Goal: Task Accomplishment & Management: Manage account settings

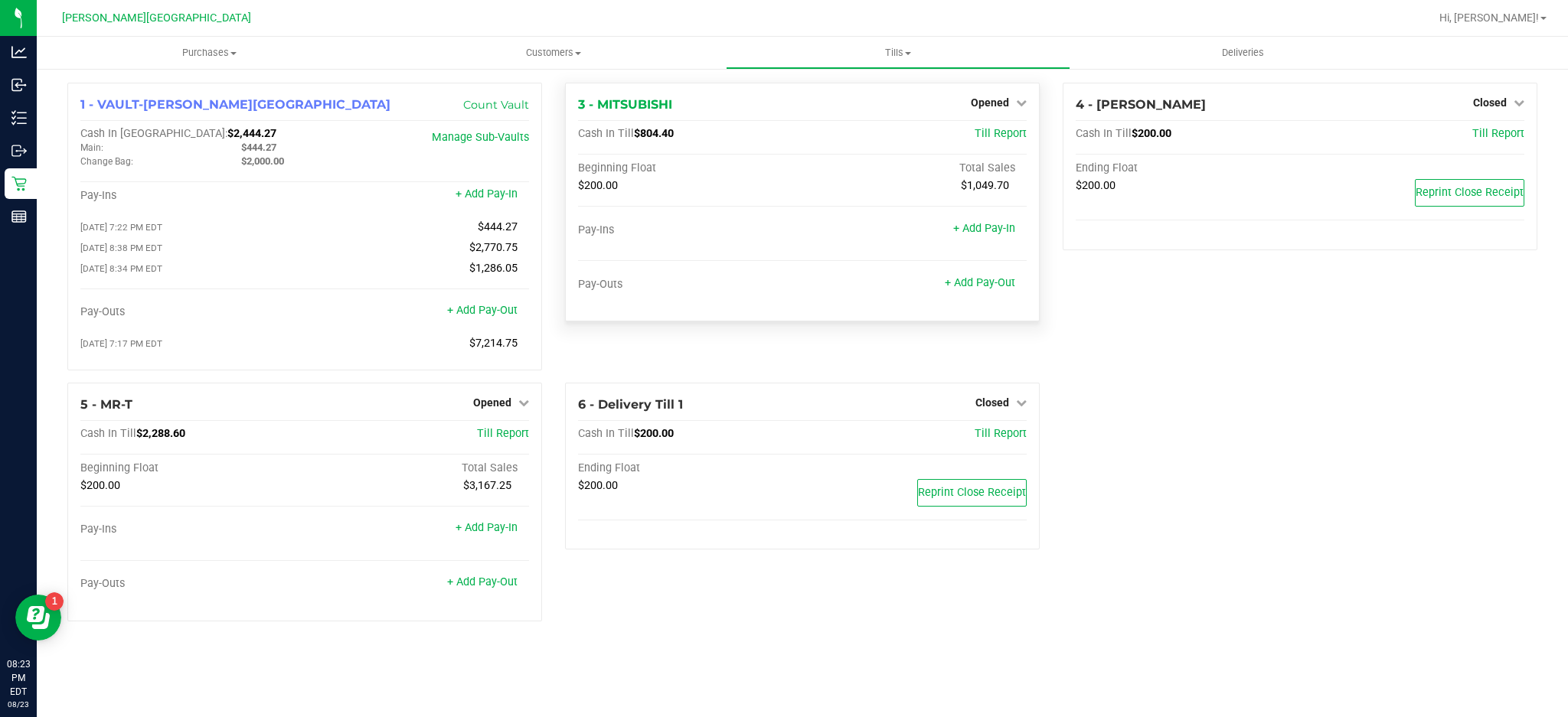
click at [1011, 93] on div "Opened" at bounding box center [998, 102] width 56 height 19
click at [1005, 107] on span "Opened" at bounding box center [989, 102] width 38 height 12
click at [986, 134] on link "Close Till" at bounding box center [991, 134] width 41 height 12
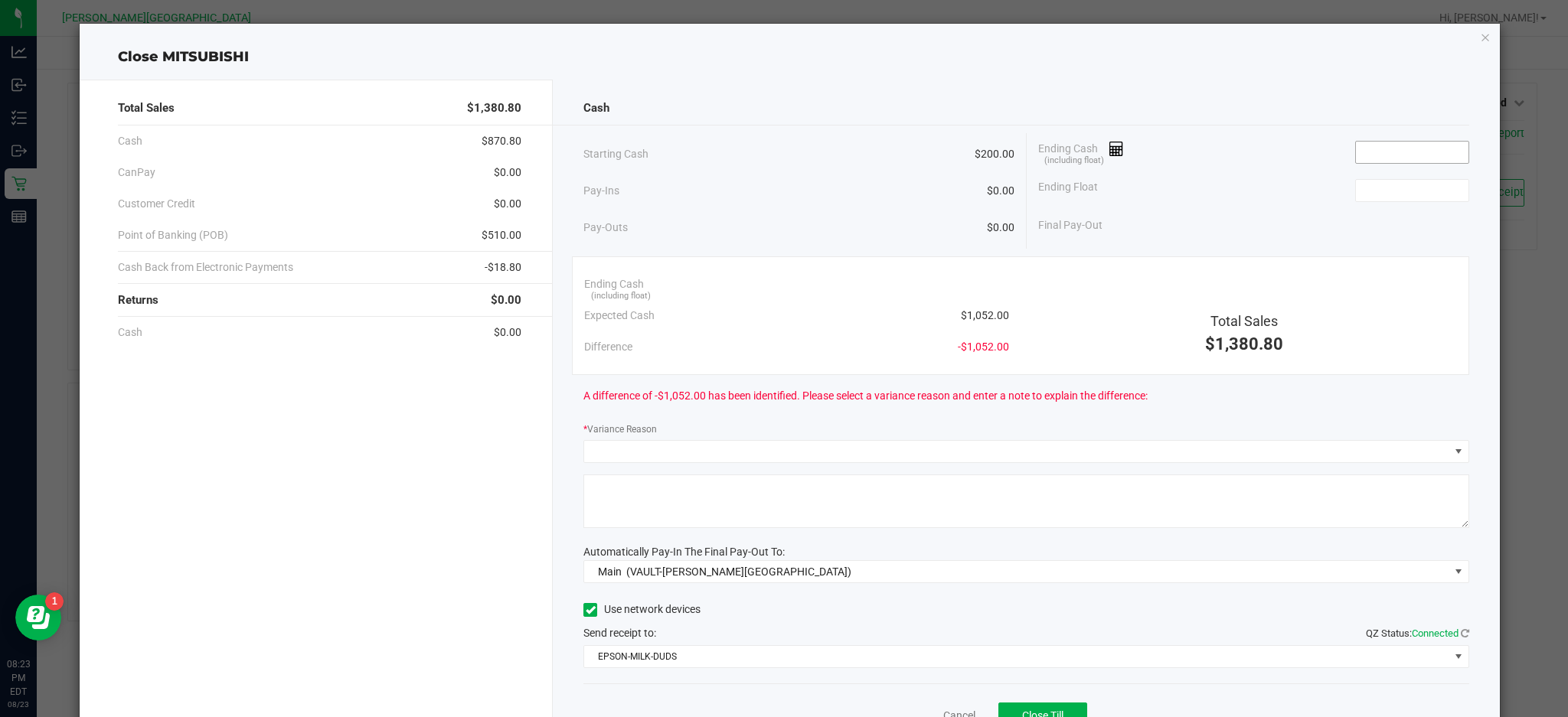
click at [1425, 158] on input at bounding box center [1411, 152] width 113 height 22
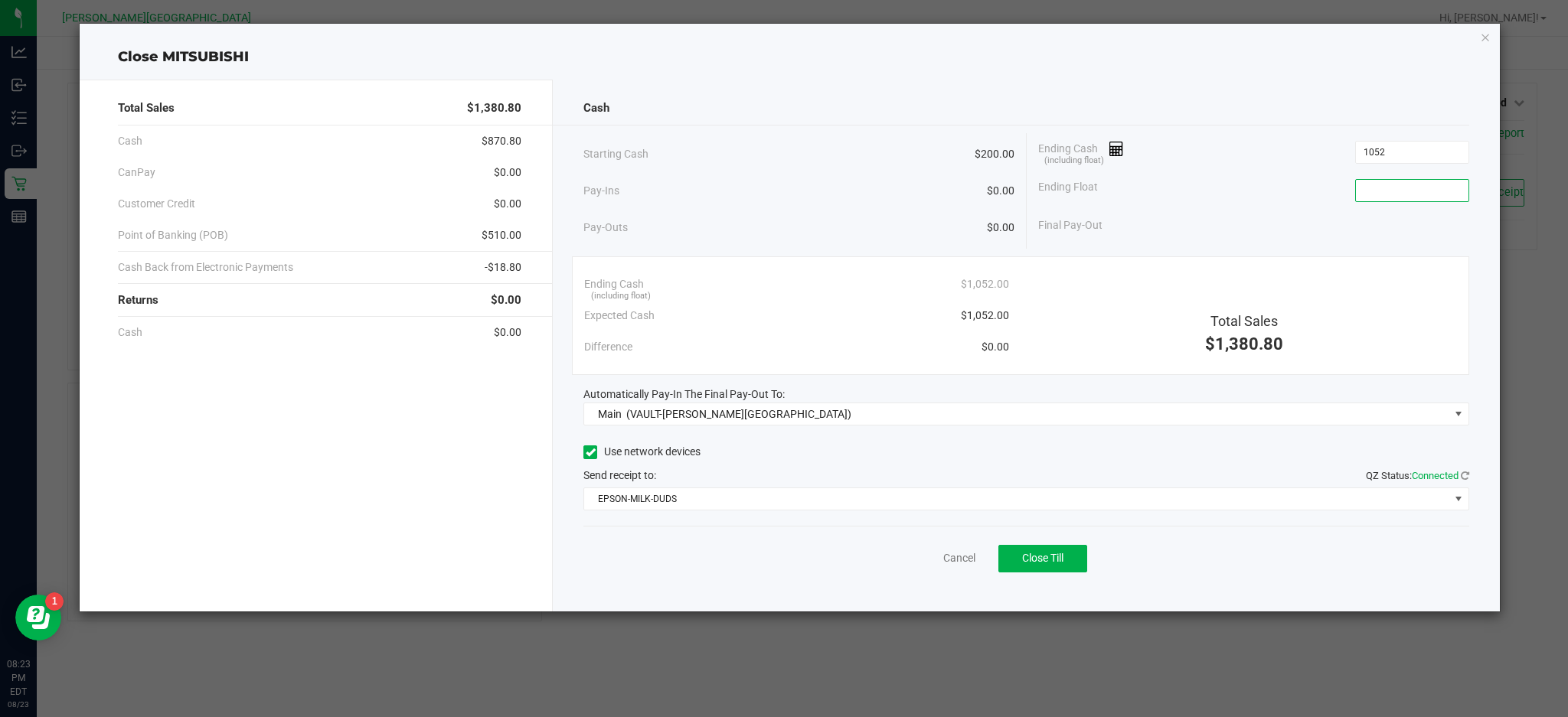
type input "$1,052.00"
click at [1380, 186] on input at bounding box center [1411, 190] width 113 height 22
type input "$200.00"
click at [1375, 231] on div "Final Pay-Out $852.00" at bounding box center [1253, 226] width 431 height 31
click at [1033, 551] on span "Close Till" at bounding box center [1042, 557] width 41 height 12
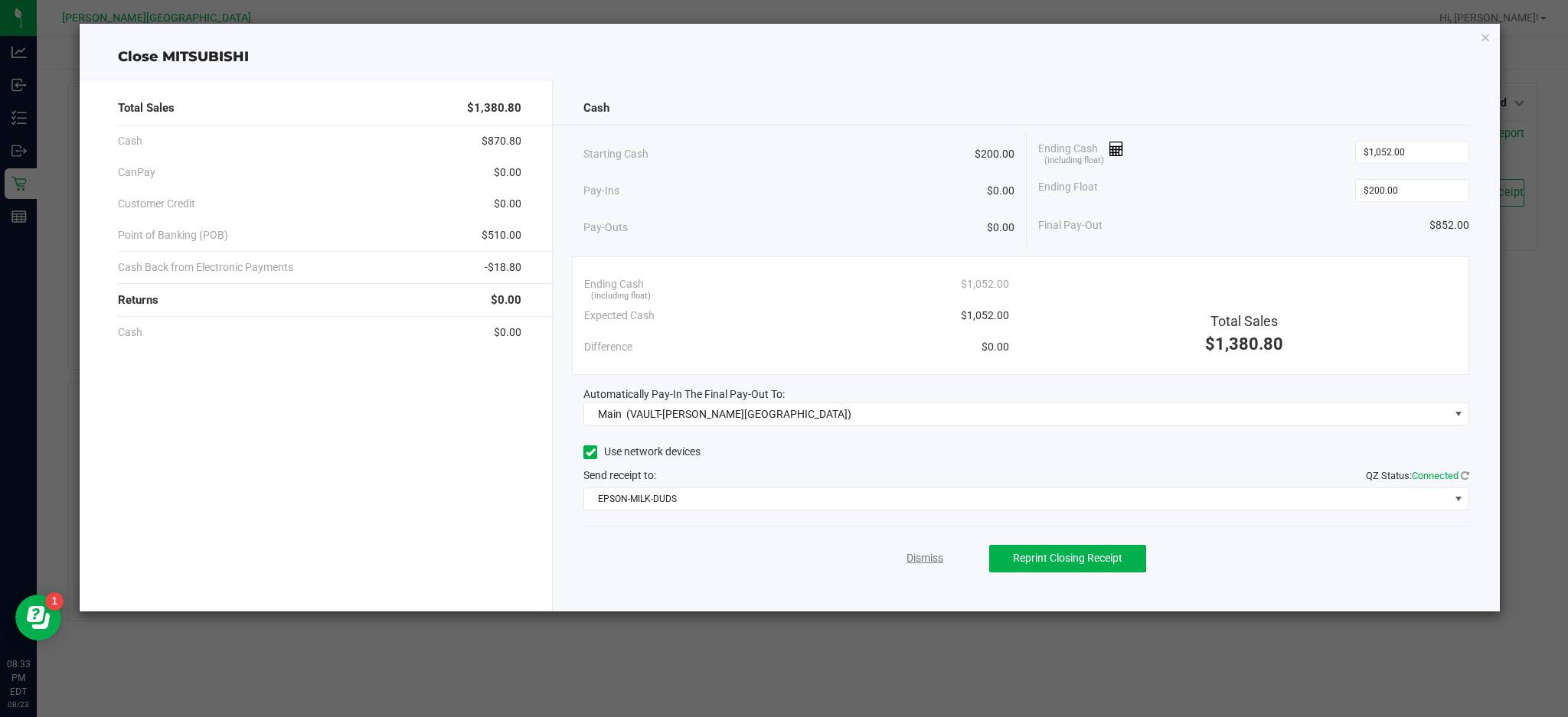
click at [929, 562] on link "Dismiss" at bounding box center [924, 558] width 36 height 16
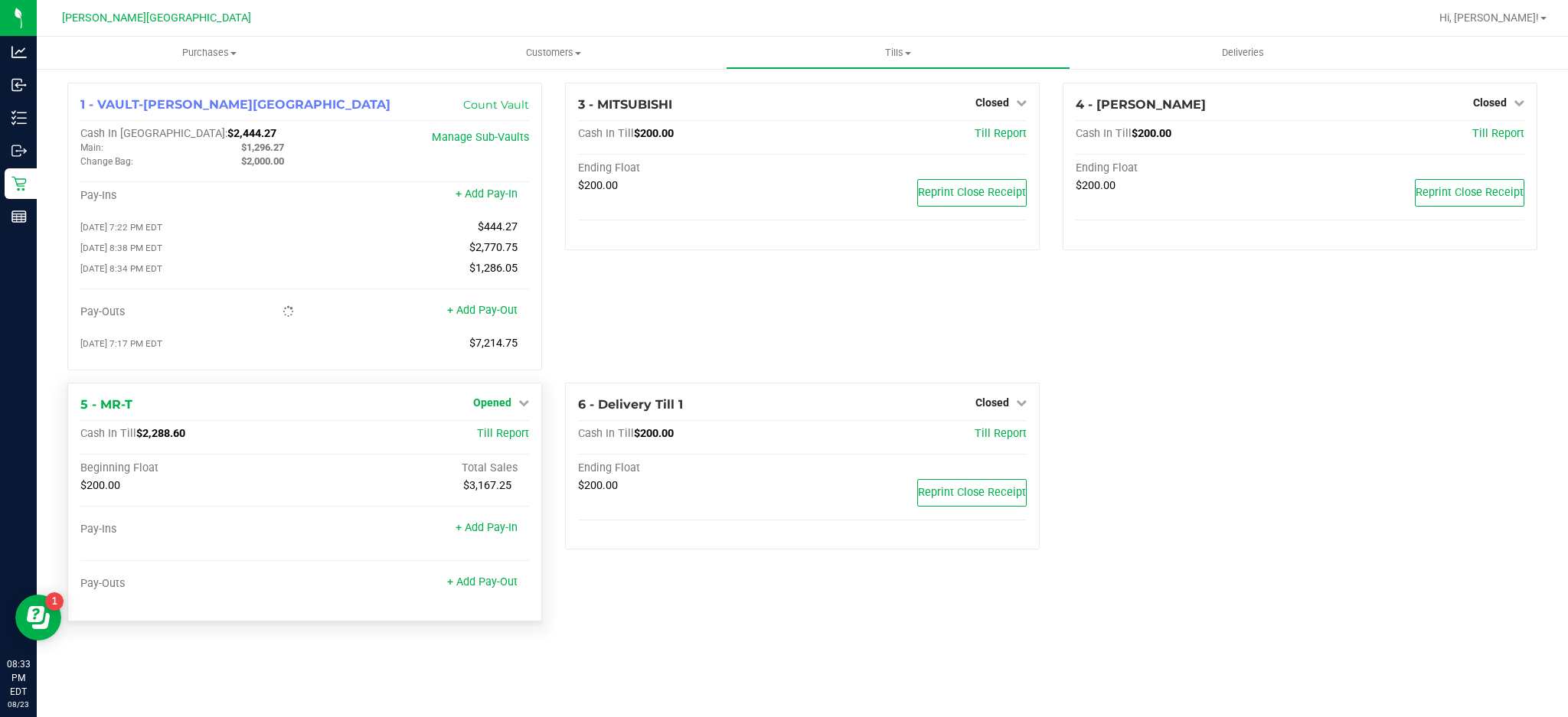
click at [499, 404] on span "Opened" at bounding box center [492, 402] width 38 height 12
click at [507, 440] on link "Close Till" at bounding box center [494, 434] width 41 height 12
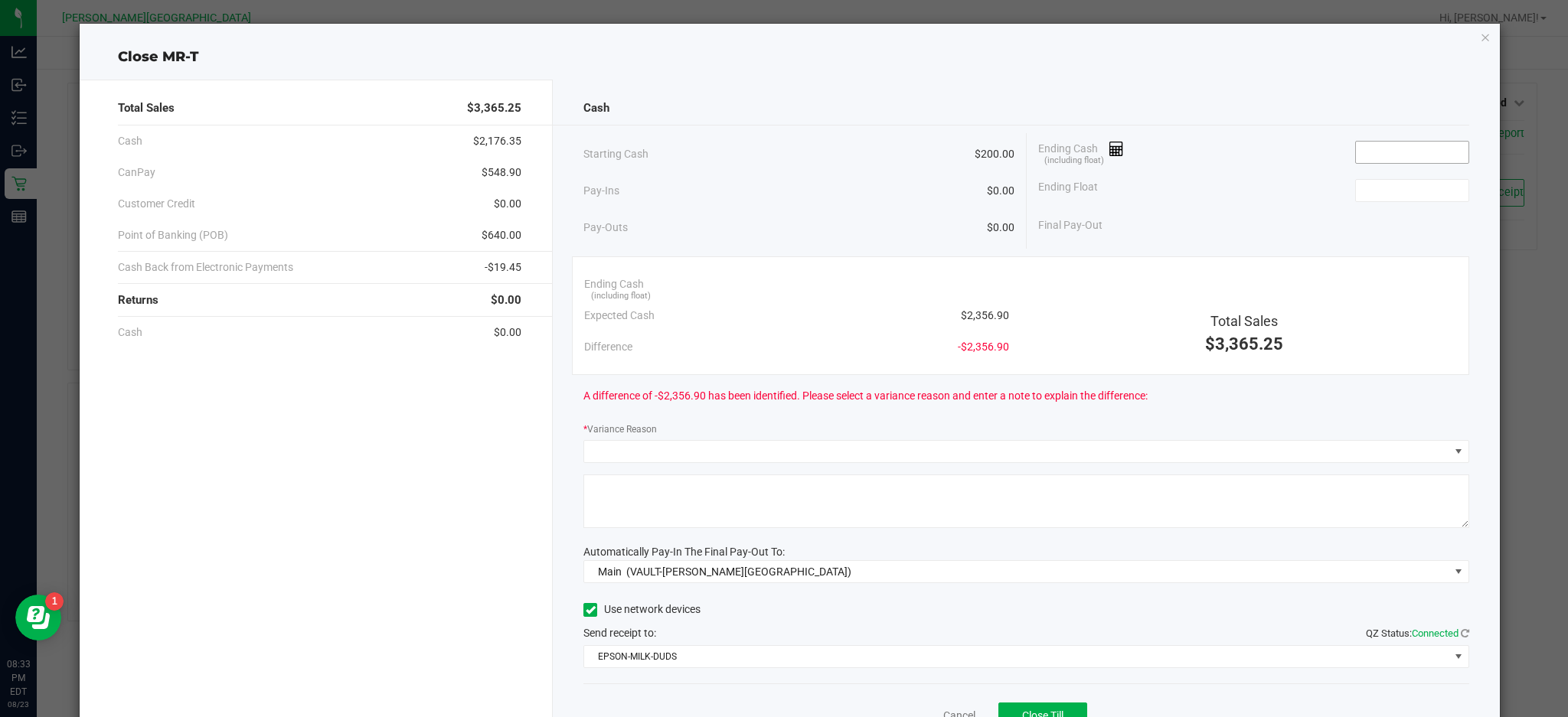
click at [1362, 157] on input at bounding box center [1411, 152] width 113 height 22
type input "$2,356.00"
click at [1355, 199] on input at bounding box center [1411, 190] width 113 height 22
type input "$200.00"
click at [1298, 189] on div "Ending Float $200.00" at bounding box center [1253, 190] width 431 height 38
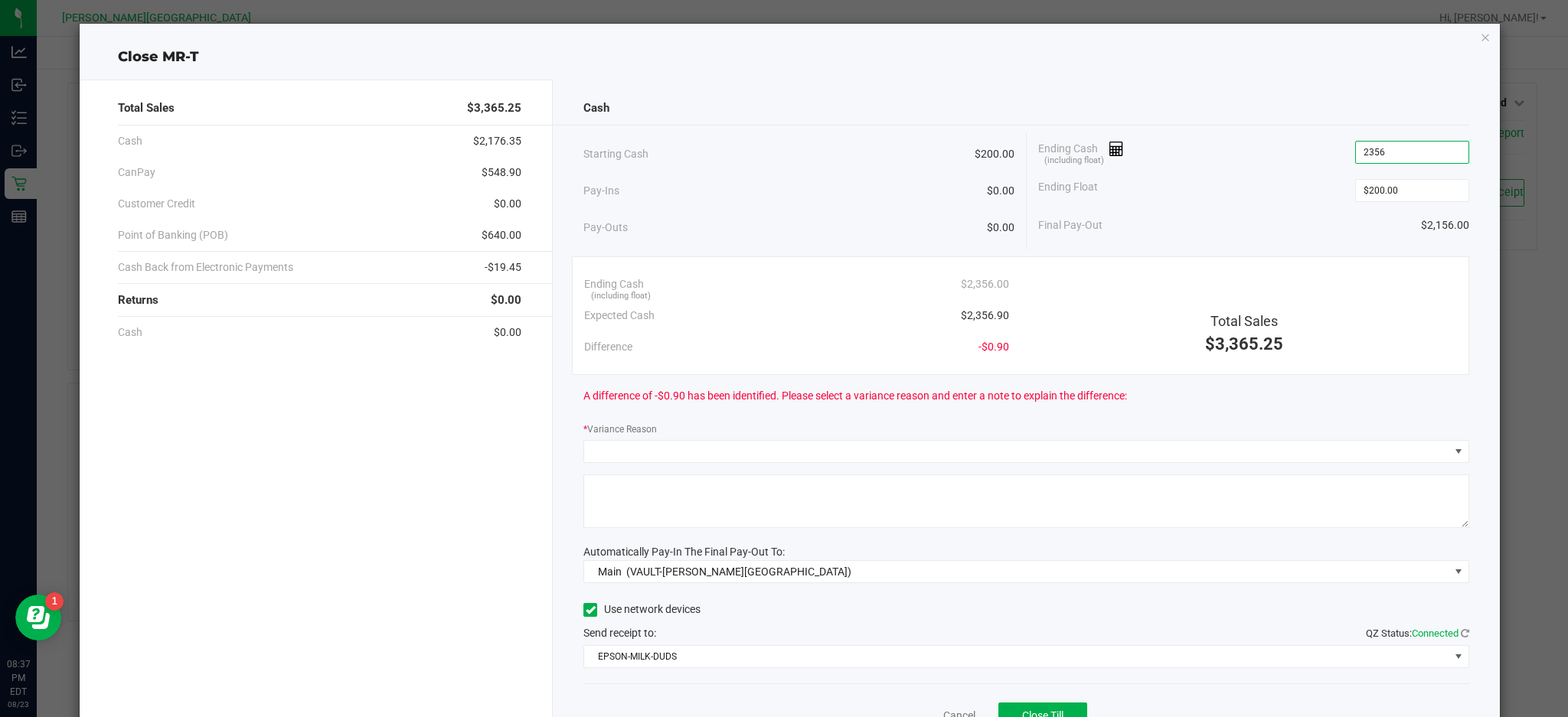
click at [1394, 151] on input "2356" at bounding box center [1411, 152] width 113 height 22
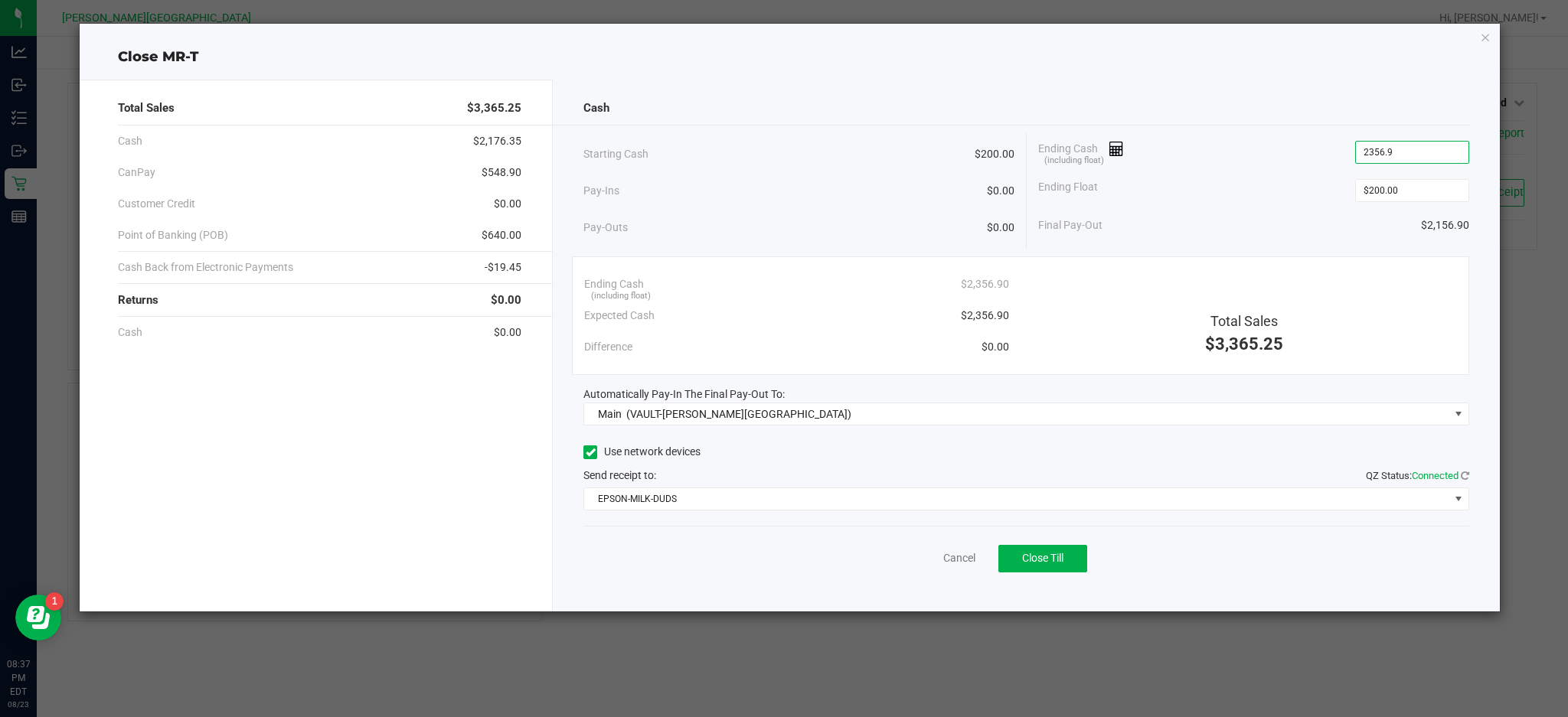
type input "$2,356.90"
click at [1267, 217] on div "Final Pay-Out $2,156.90" at bounding box center [1253, 226] width 431 height 31
click at [1049, 566] on button "Close Till" at bounding box center [1042, 558] width 88 height 27
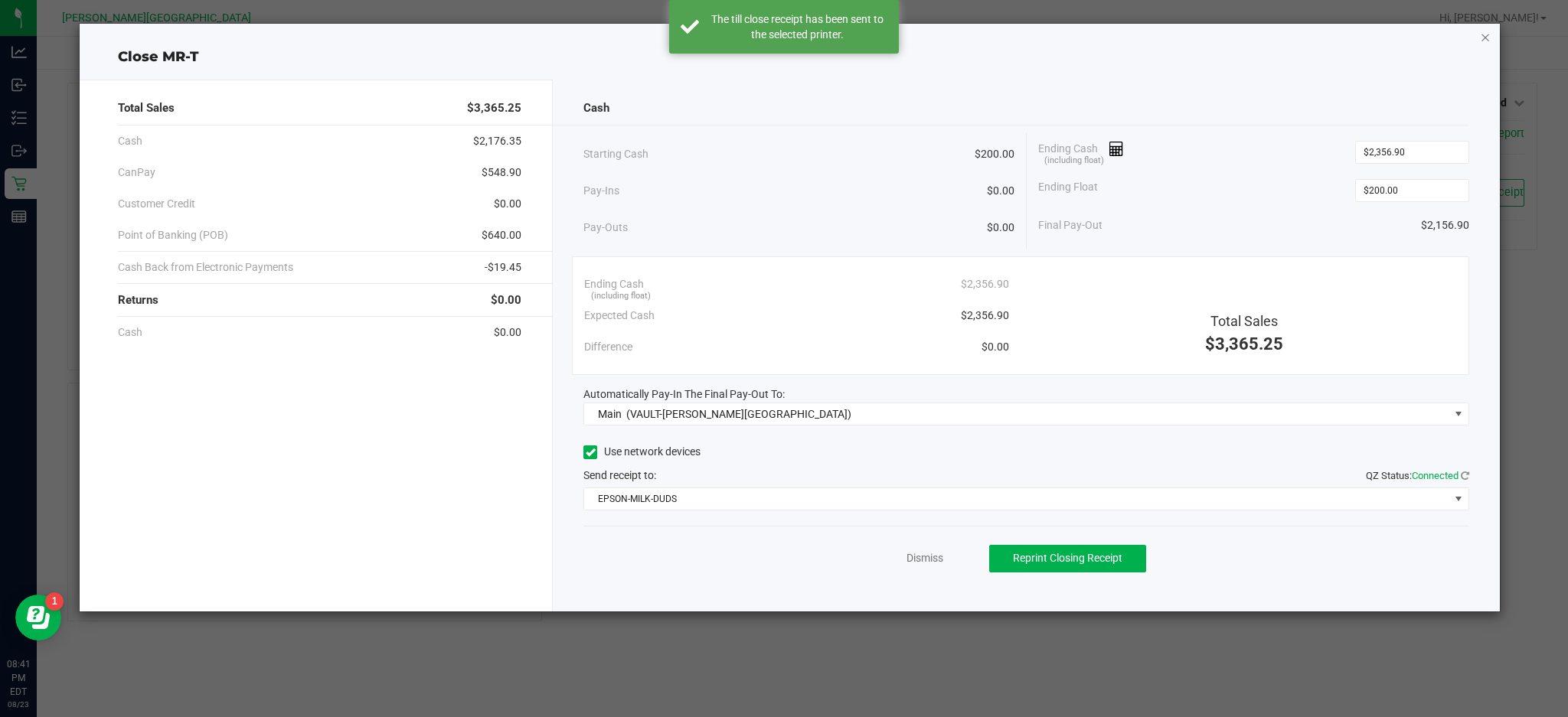
click at [1488, 34] on icon "button" at bounding box center [1485, 36] width 11 height 19
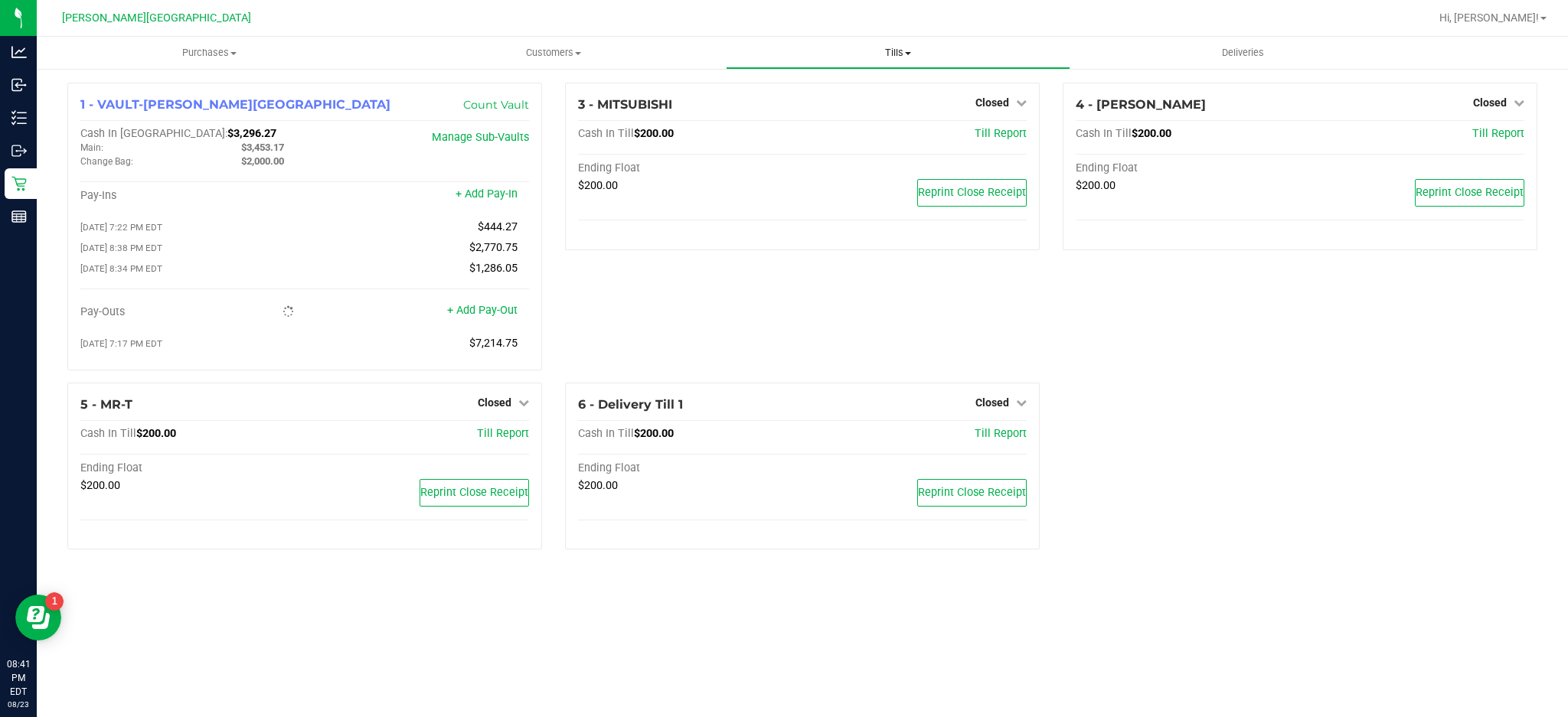
click at [893, 55] on span "Tills" at bounding box center [897, 53] width 342 height 14
click at [874, 108] on li "Reconcile e-payments" at bounding box center [897, 111] width 344 height 19
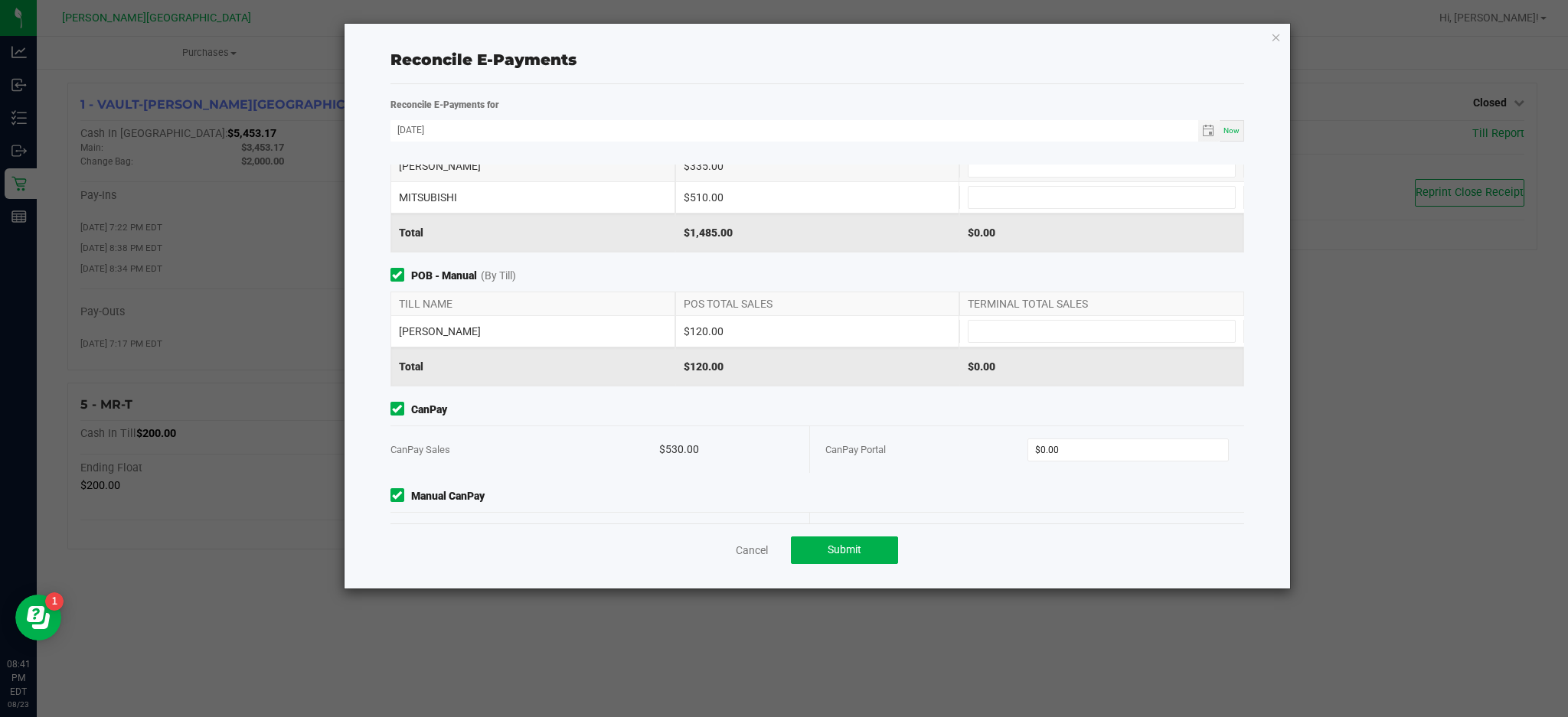
scroll to position [143, 0]
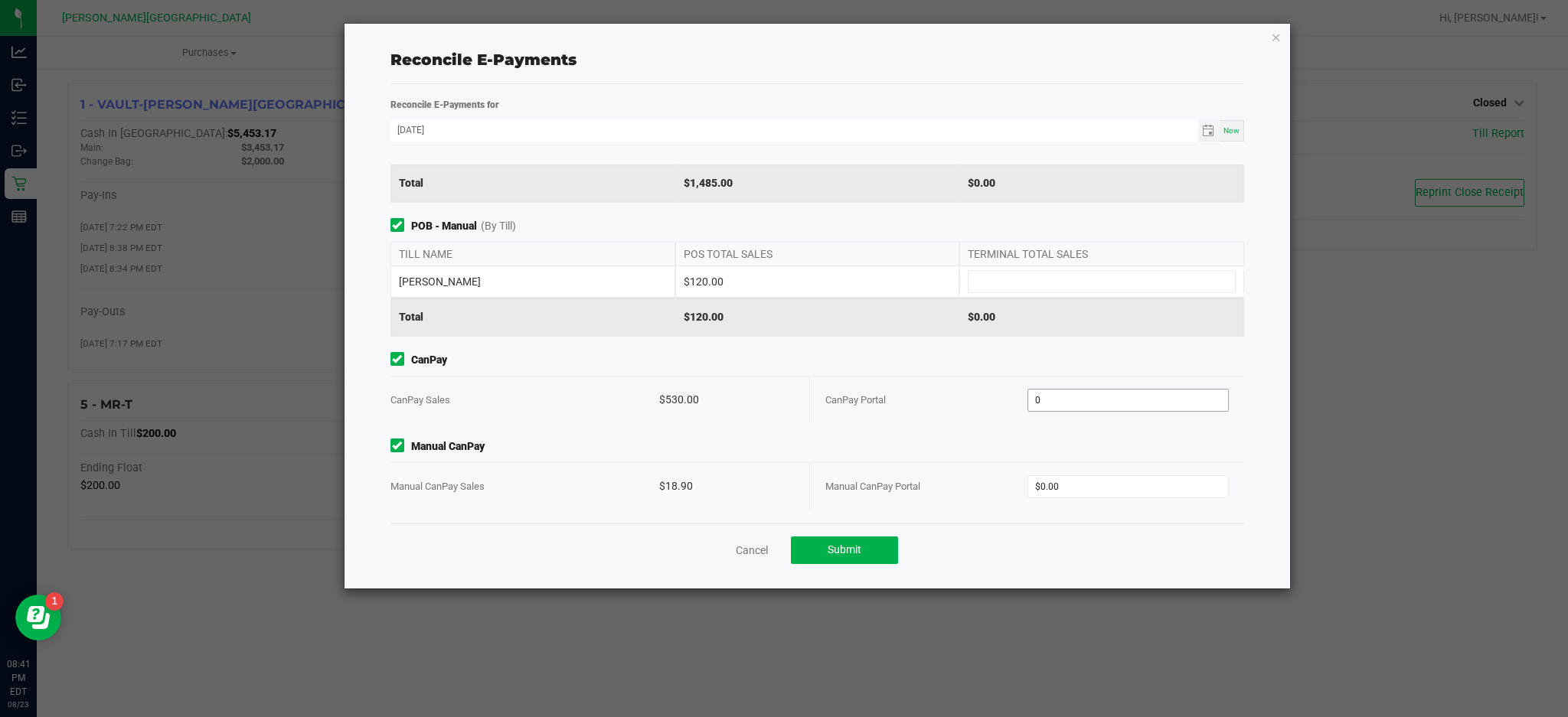
click at [1097, 393] on input "0" at bounding box center [1128, 400] width 200 height 22
type input "$0.00"
type input "0"
click at [1079, 488] on div "Point of Banking (POB) (By Till) TILL NAME POS TOTAL SALES TERMINAL TOTAL SALES…" at bounding box center [817, 344] width 877 height 359
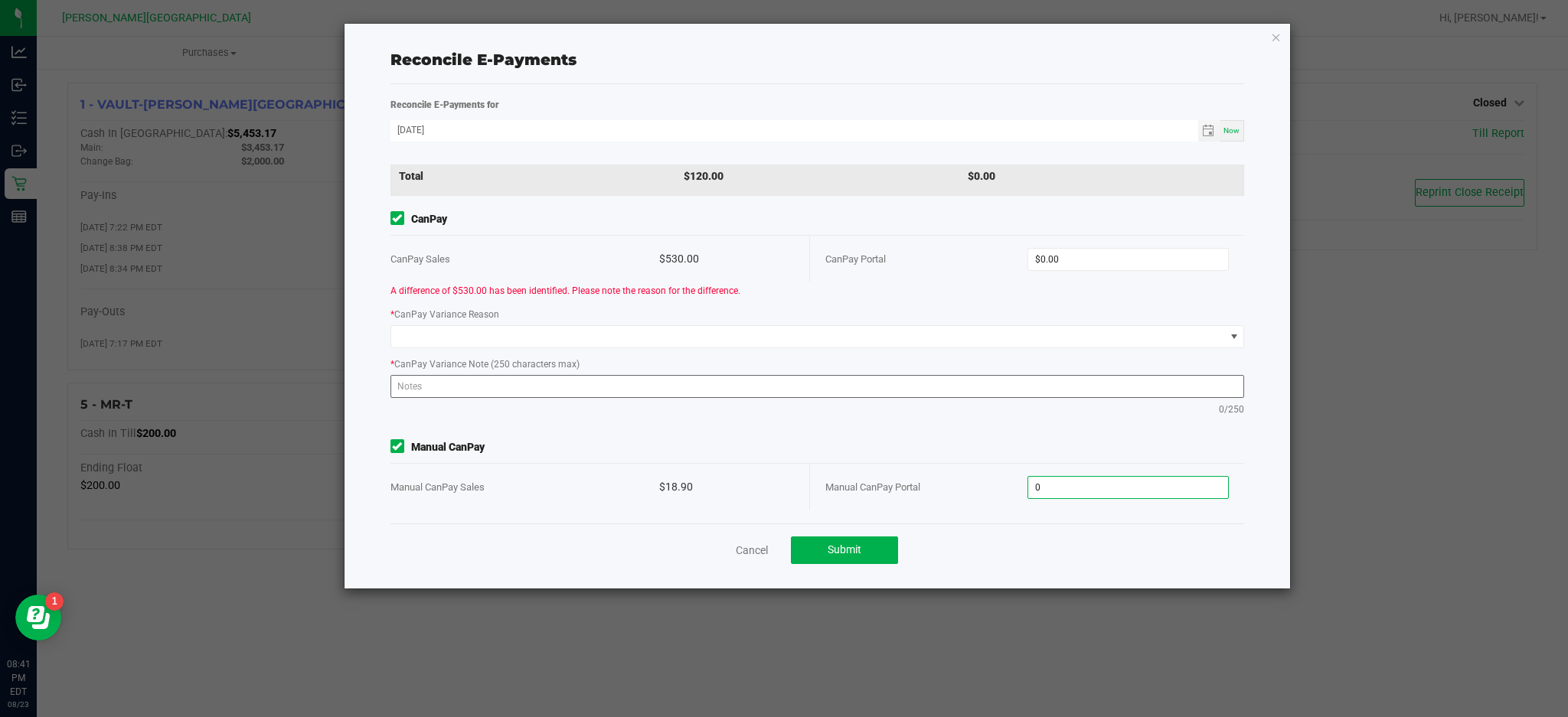
scroll to position [285, 0]
type input "0"
type input "$0.00"
click at [1067, 254] on input "0" at bounding box center [1128, 258] width 200 height 22
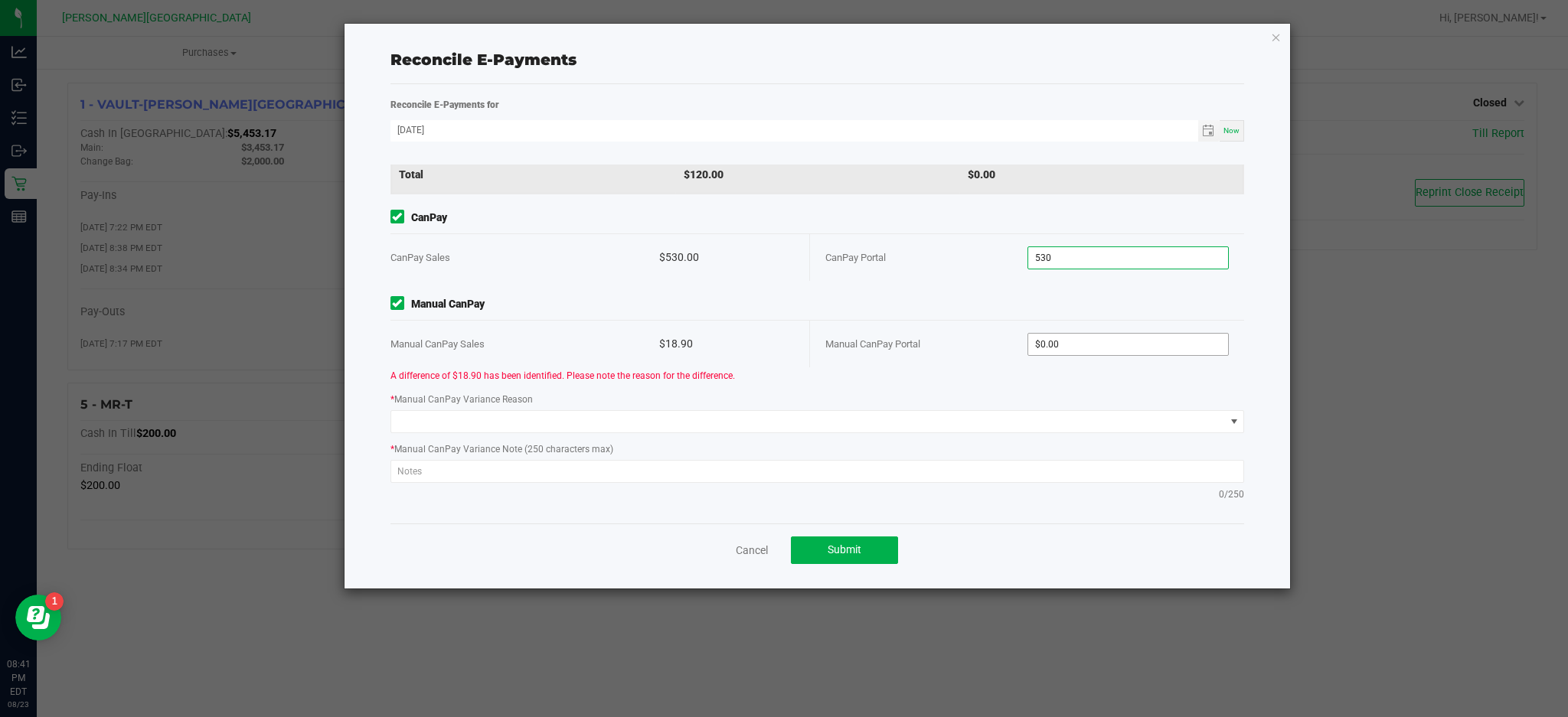
type input "$530.00"
click at [1080, 338] on input "0" at bounding box center [1128, 344] width 200 height 22
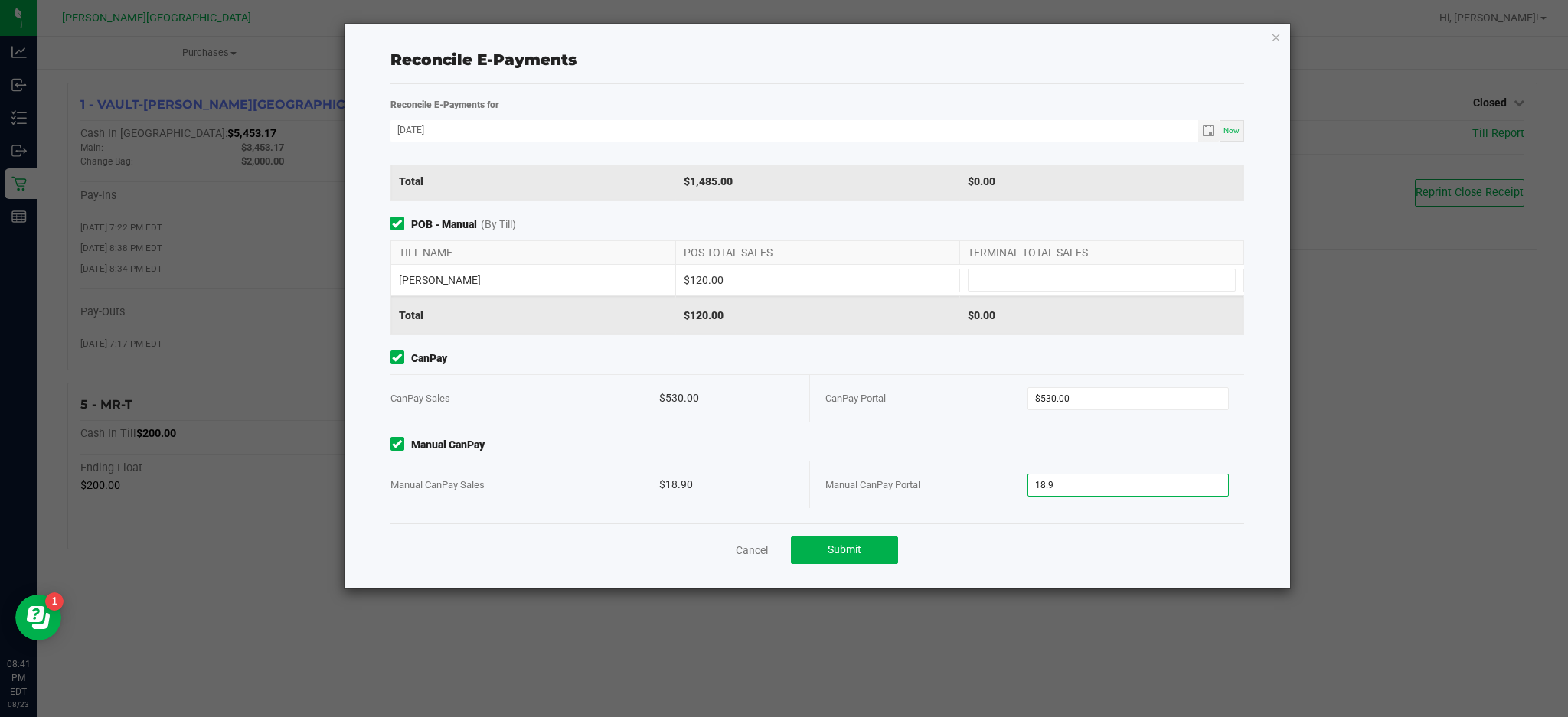
scroll to position [143, 0]
type input "$18.90"
click at [1030, 360] on span "CanPay" at bounding box center [817, 360] width 855 height 16
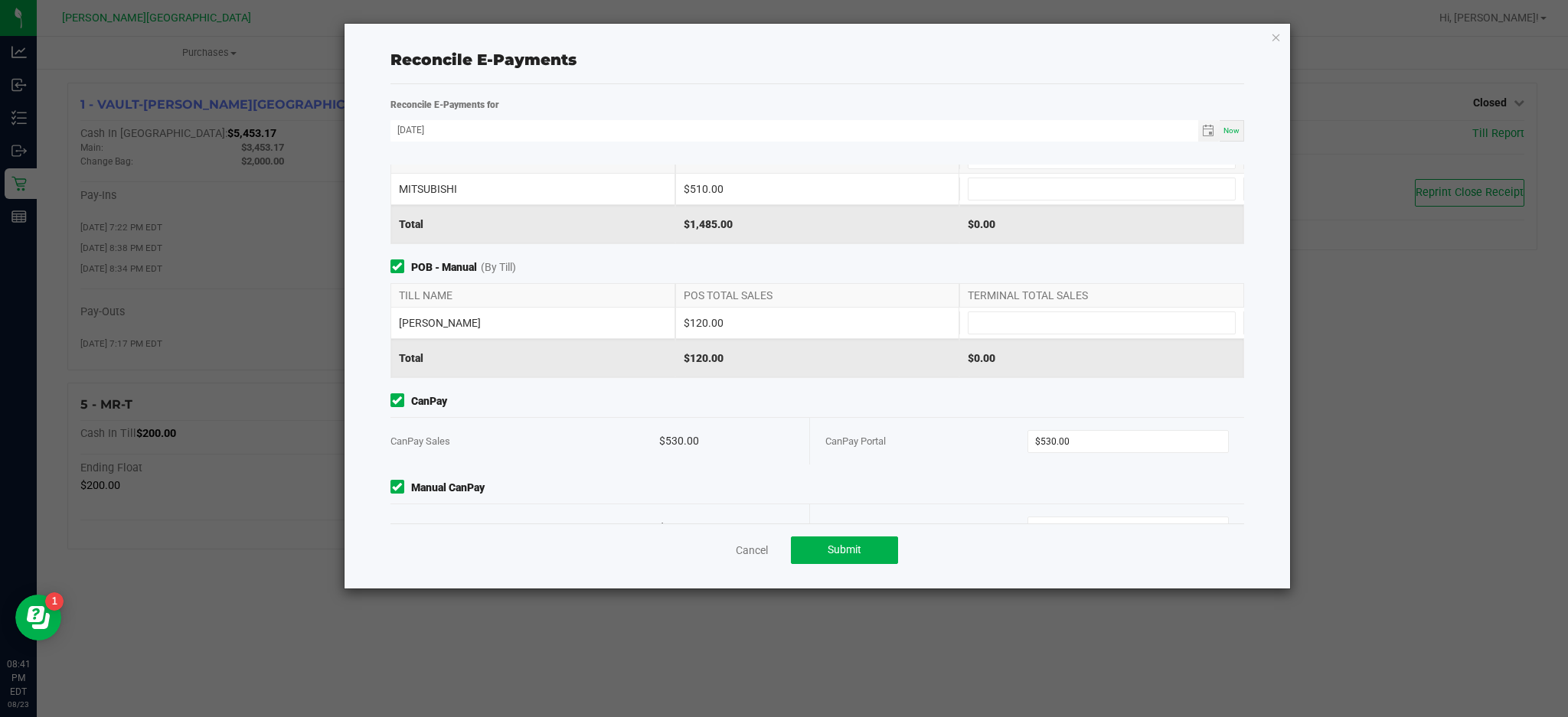
scroll to position [0, 0]
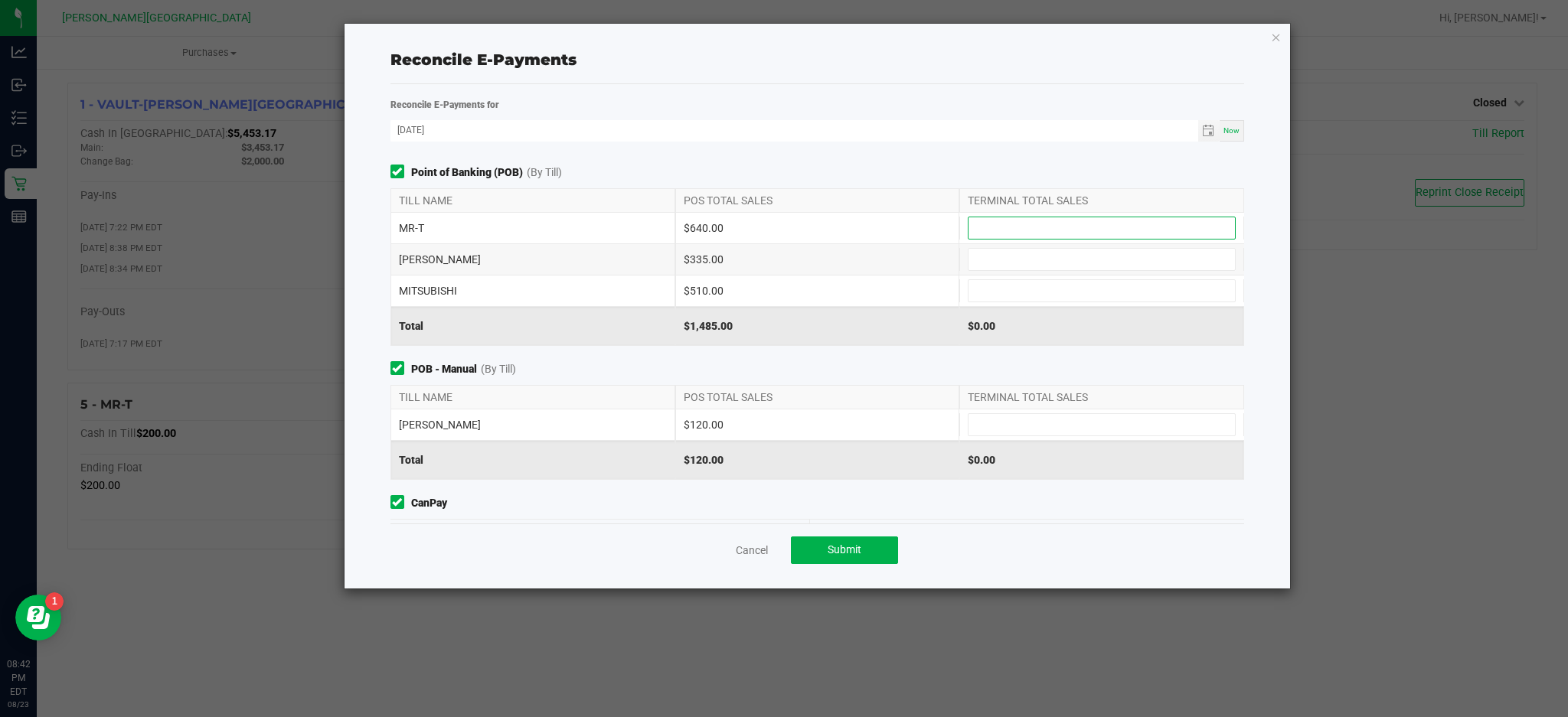
click at [1021, 232] on input at bounding box center [1101, 229] width 266 height 22
type input "$640.00"
click at [1019, 267] on input at bounding box center [1101, 260] width 266 height 22
type input "$335.00"
click at [1030, 420] on input at bounding box center [1101, 425] width 266 height 22
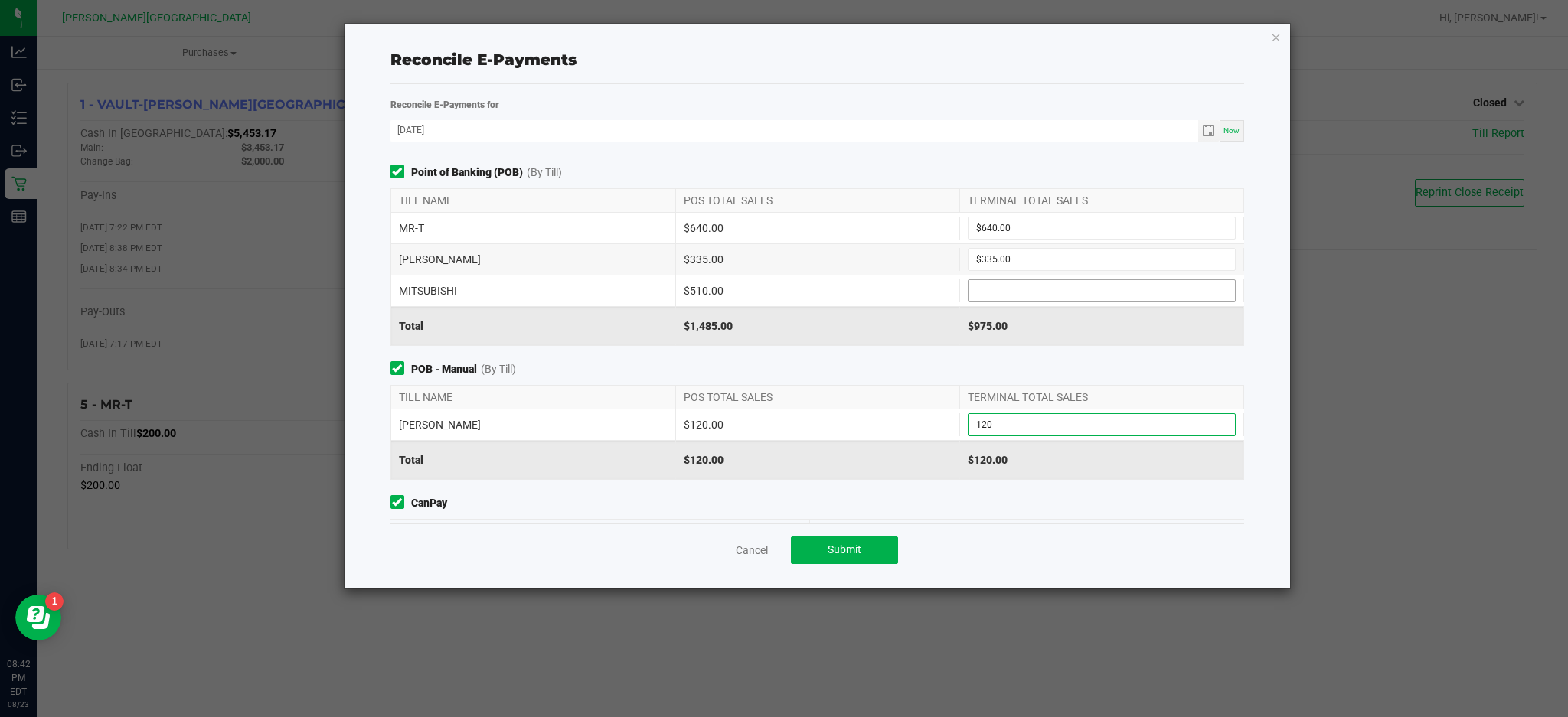
type input "$120.00"
click at [1000, 291] on input at bounding box center [1101, 290] width 266 height 22
type input "$510.00"
click at [864, 556] on button "Submit" at bounding box center [844, 550] width 107 height 27
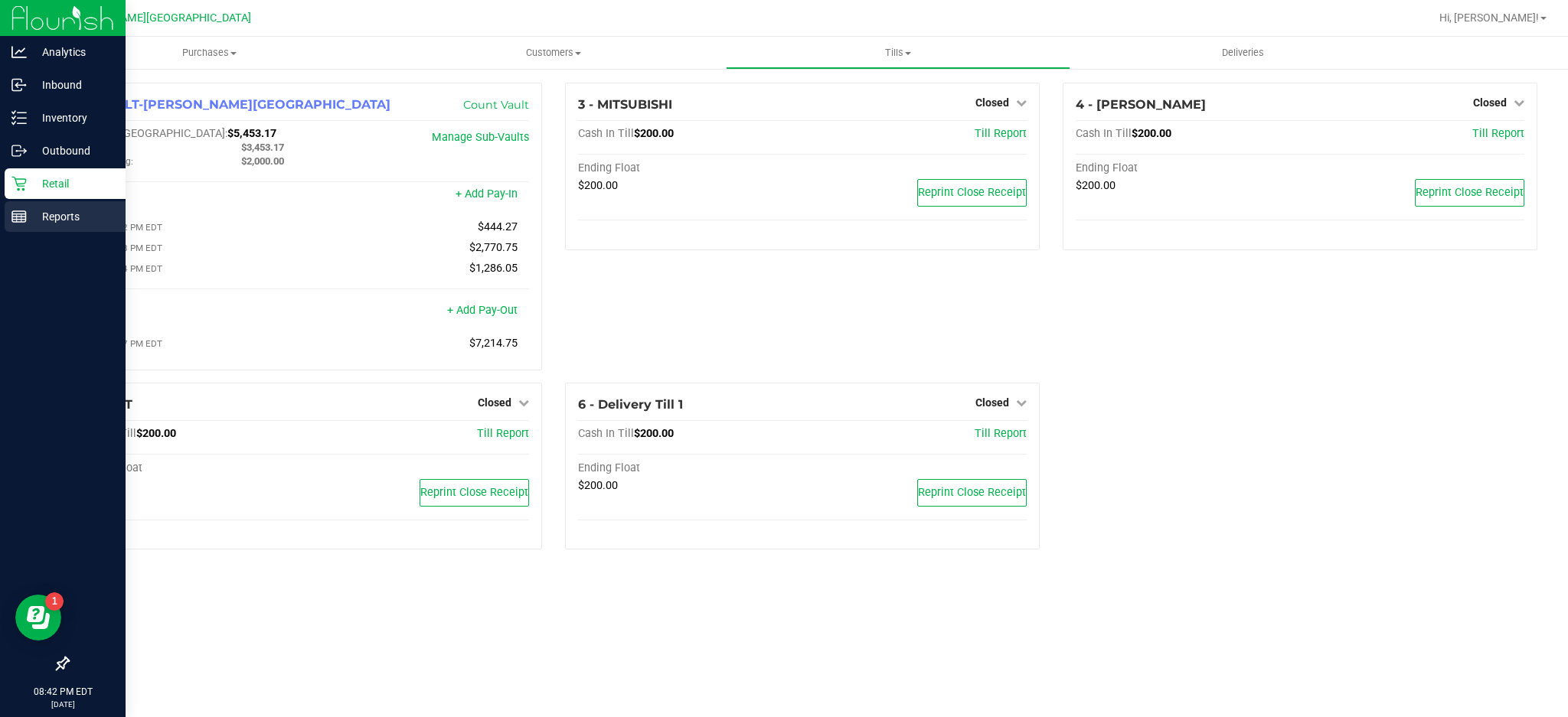
click at [47, 210] on p "Reports" at bounding box center [73, 216] width 92 height 19
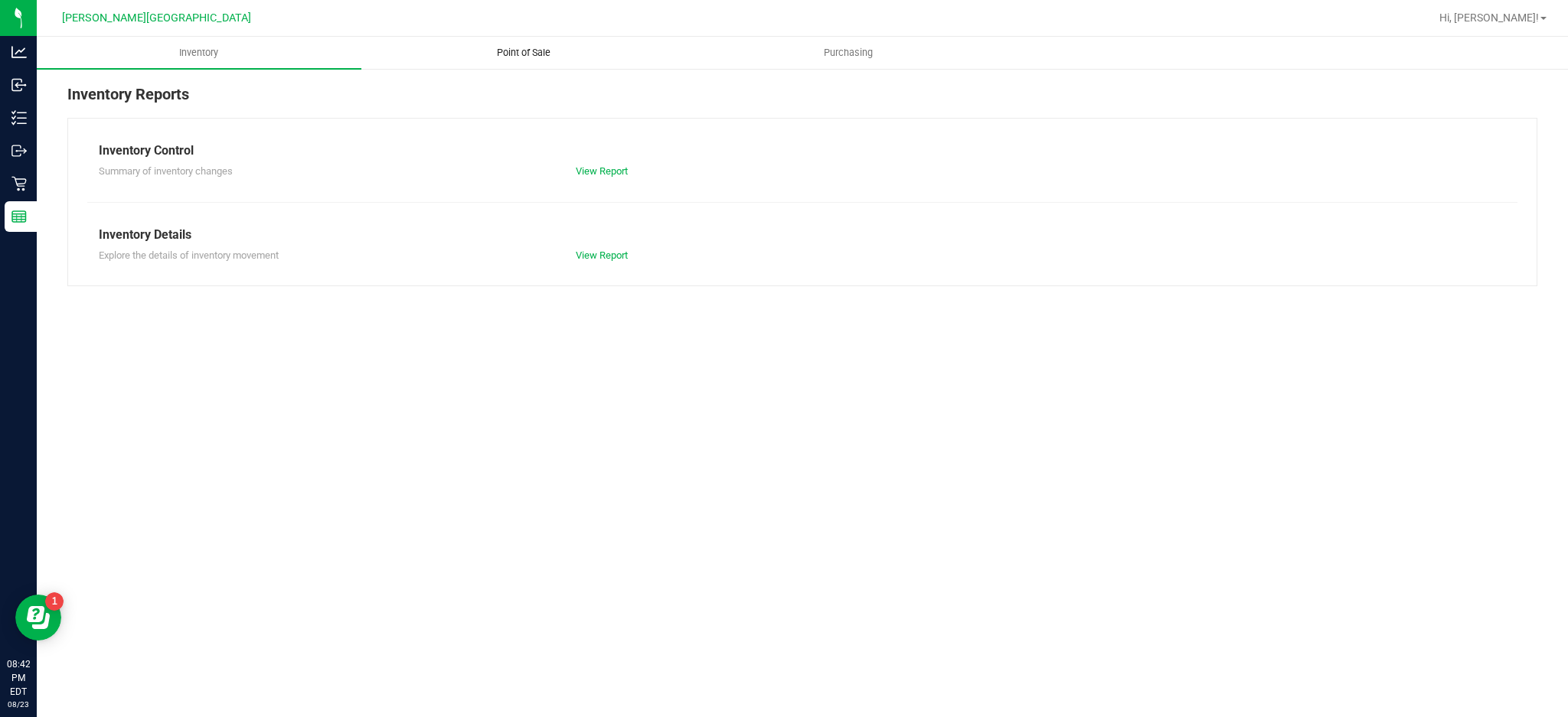
click at [544, 47] on span "Point of Sale" at bounding box center [523, 53] width 95 height 14
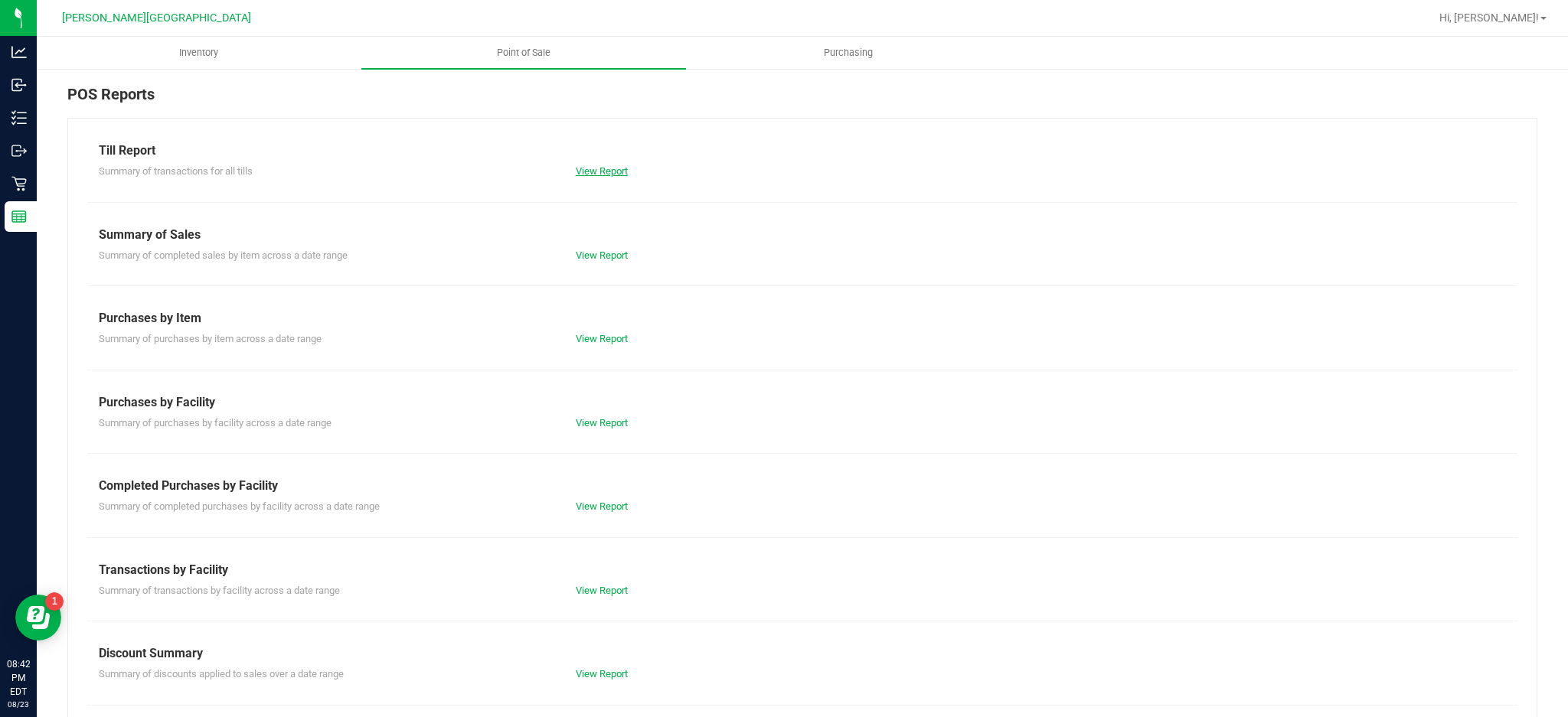
click at [583, 173] on link "View Report" at bounding box center [601, 171] width 52 height 12
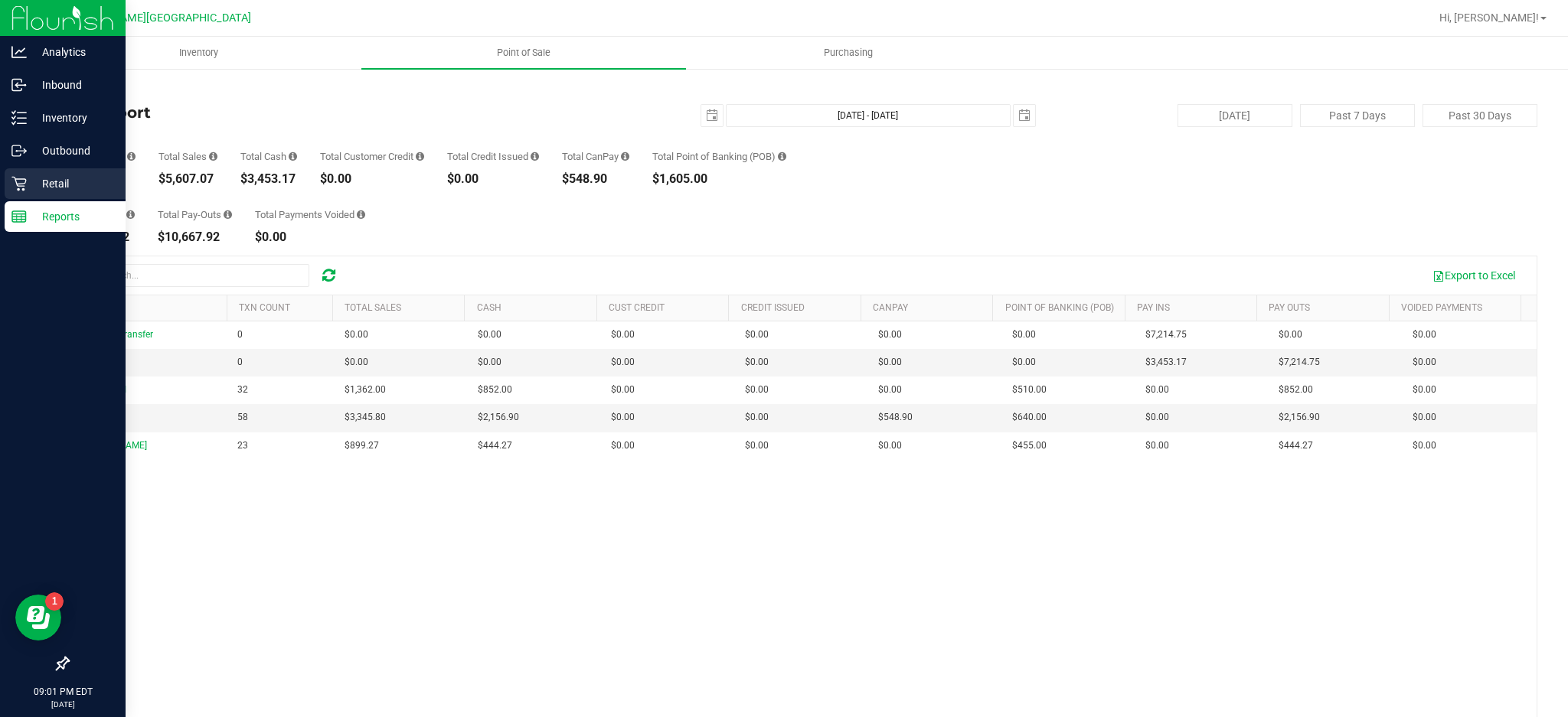
click at [20, 183] on icon at bounding box center [19, 183] width 15 height 15
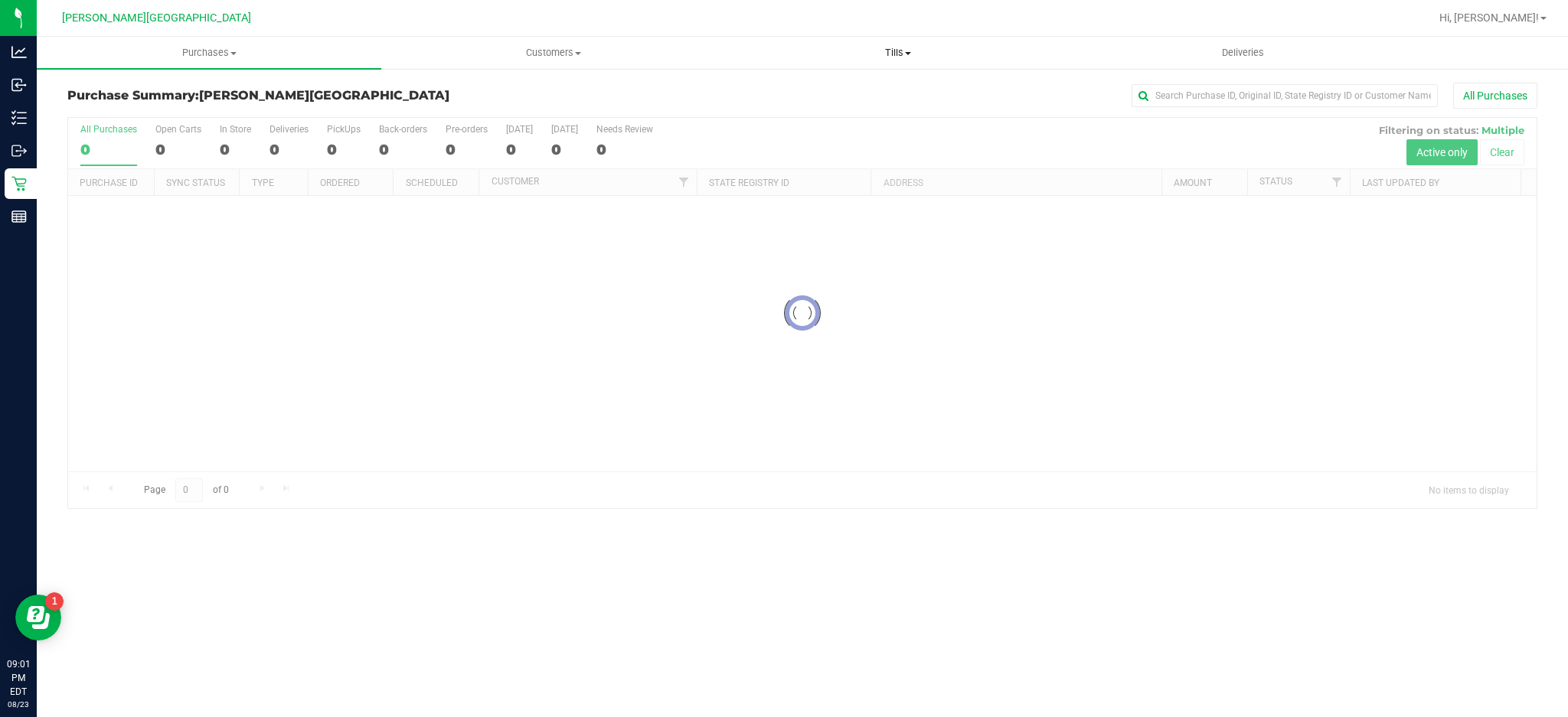
click at [876, 40] on uib-tab-heading "Tills Manage tills Reconcile e-payments" at bounding box center [897, 52] width 342 height 30
click at [811, 93] on span "Manage tills" at bounding box center [776, 91] width 103 height 13
